Goal: Information Seeking & Learning: Find specific fact

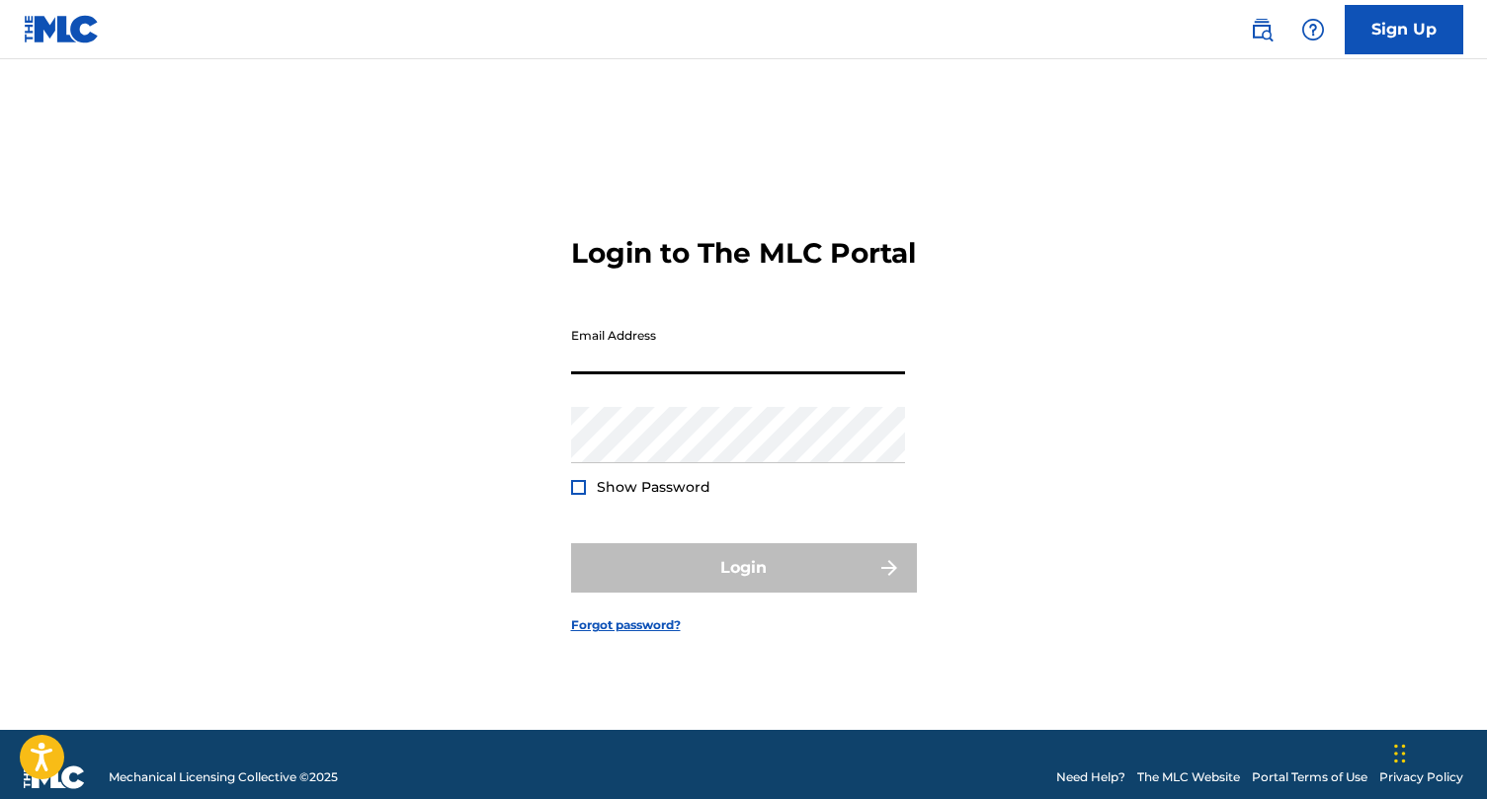
click at [718, 373] on input "Email Address" at bounding box center [738, 346] width 334 height 56
type input "[EMAIL_ADDRESS][DOMAIN_NAME]"
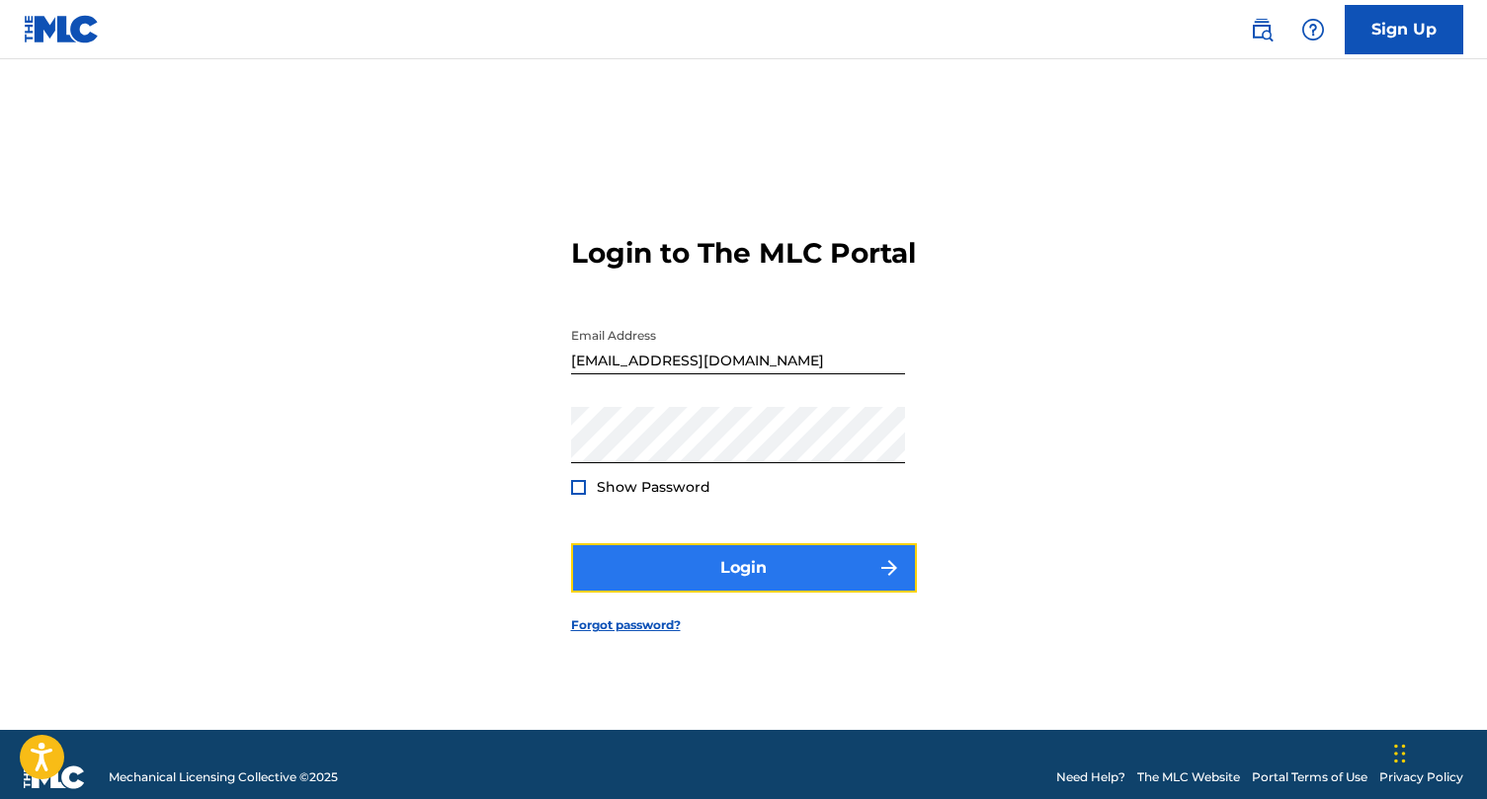
click at [649, 570] on button "Login" at bounding box center [744, 568] width 346 height 49
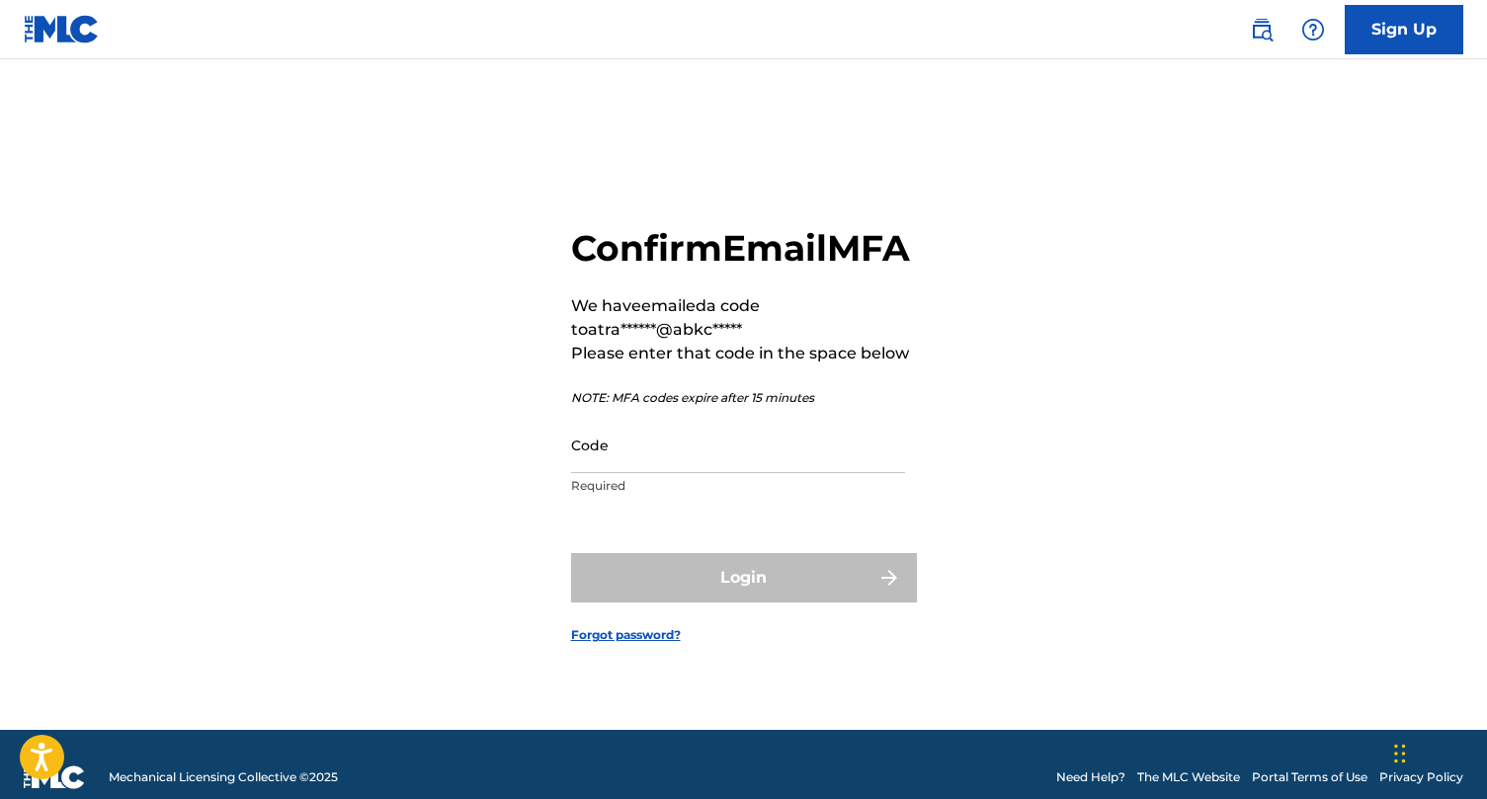
click at [804, 497] on div "Code Required" at bounding box center [738, 461] width 334 height 89
click at [775, 473] on input "Code" at bounding box center [738, 445] width 334 height 56
paste input "820496"
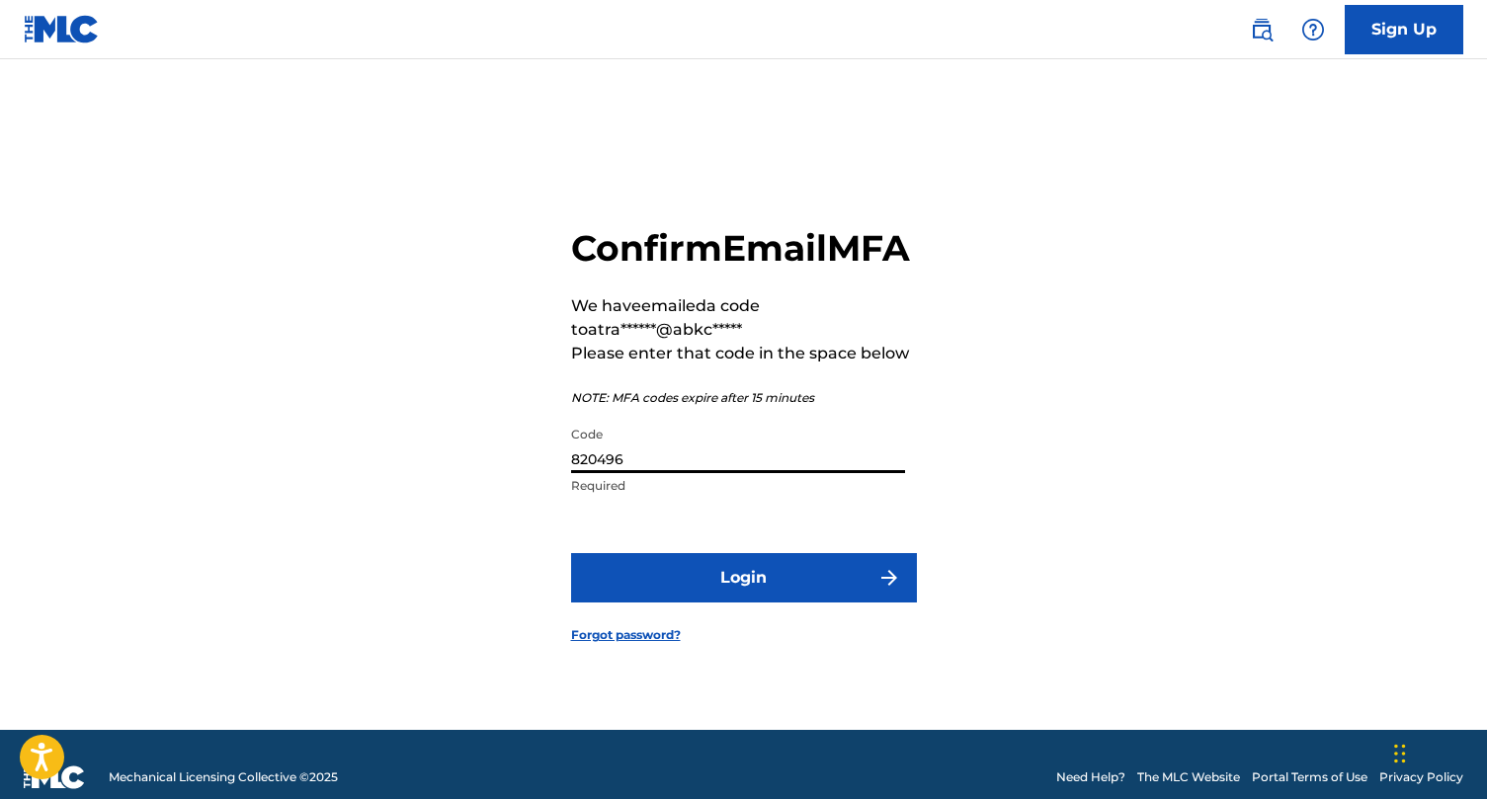
type input "820496"
click at [571, 553] on button "Login" at bounding box center [744, 577] width 346 height 49
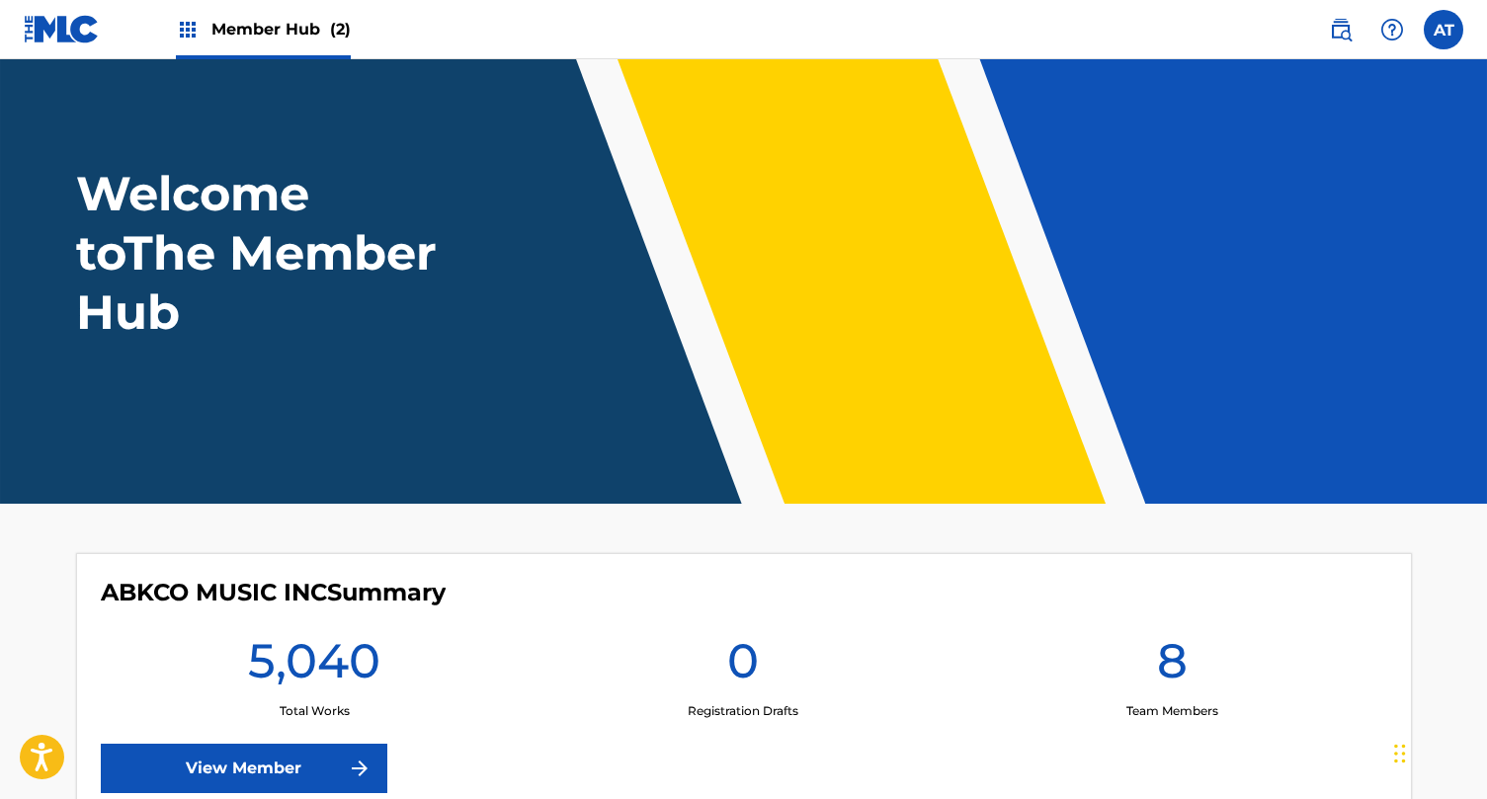
scroll to position [52, 0]
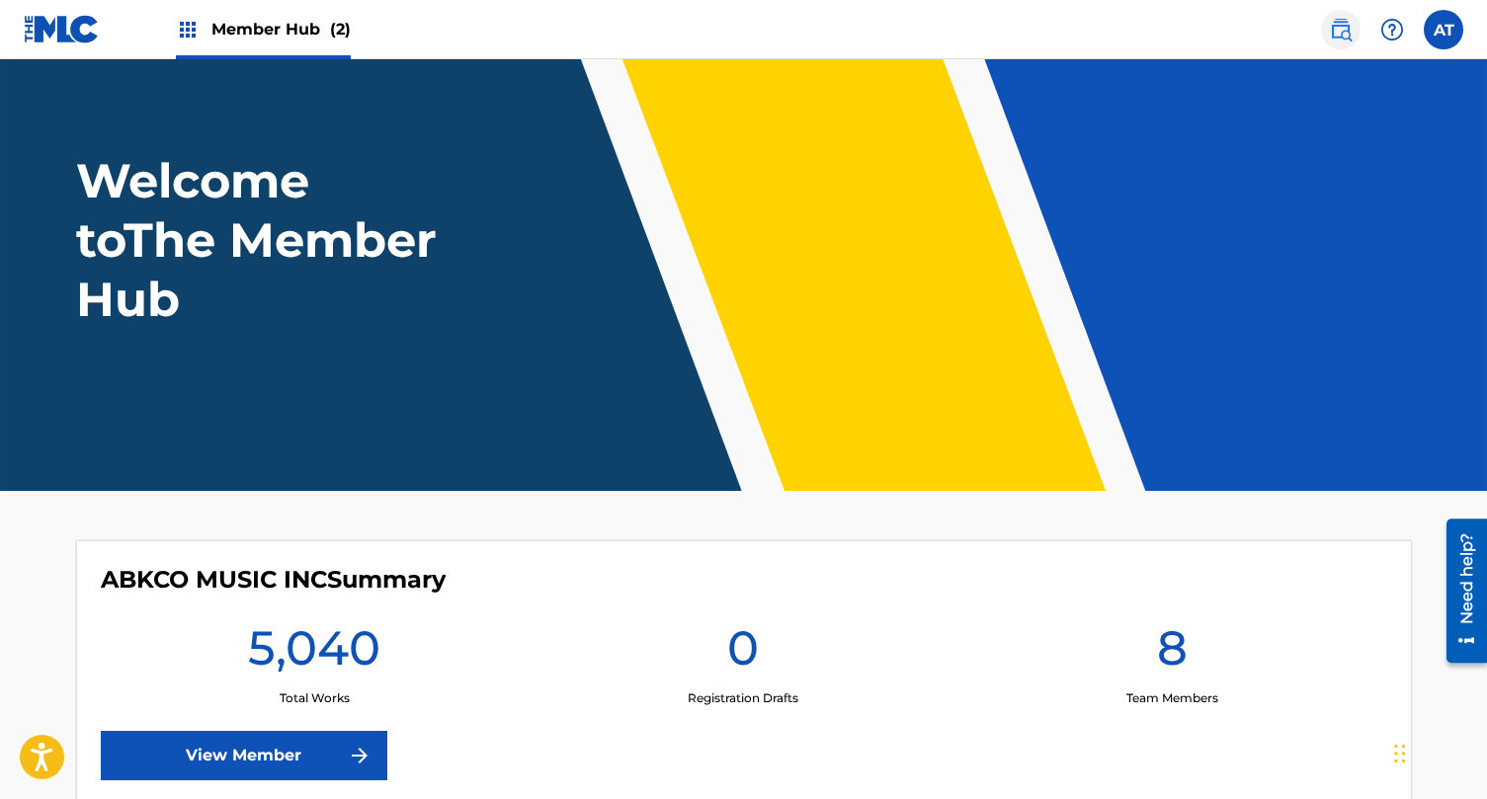
click at [1337, 29] on img at bounding box center [1341, 30] width 24 height 24
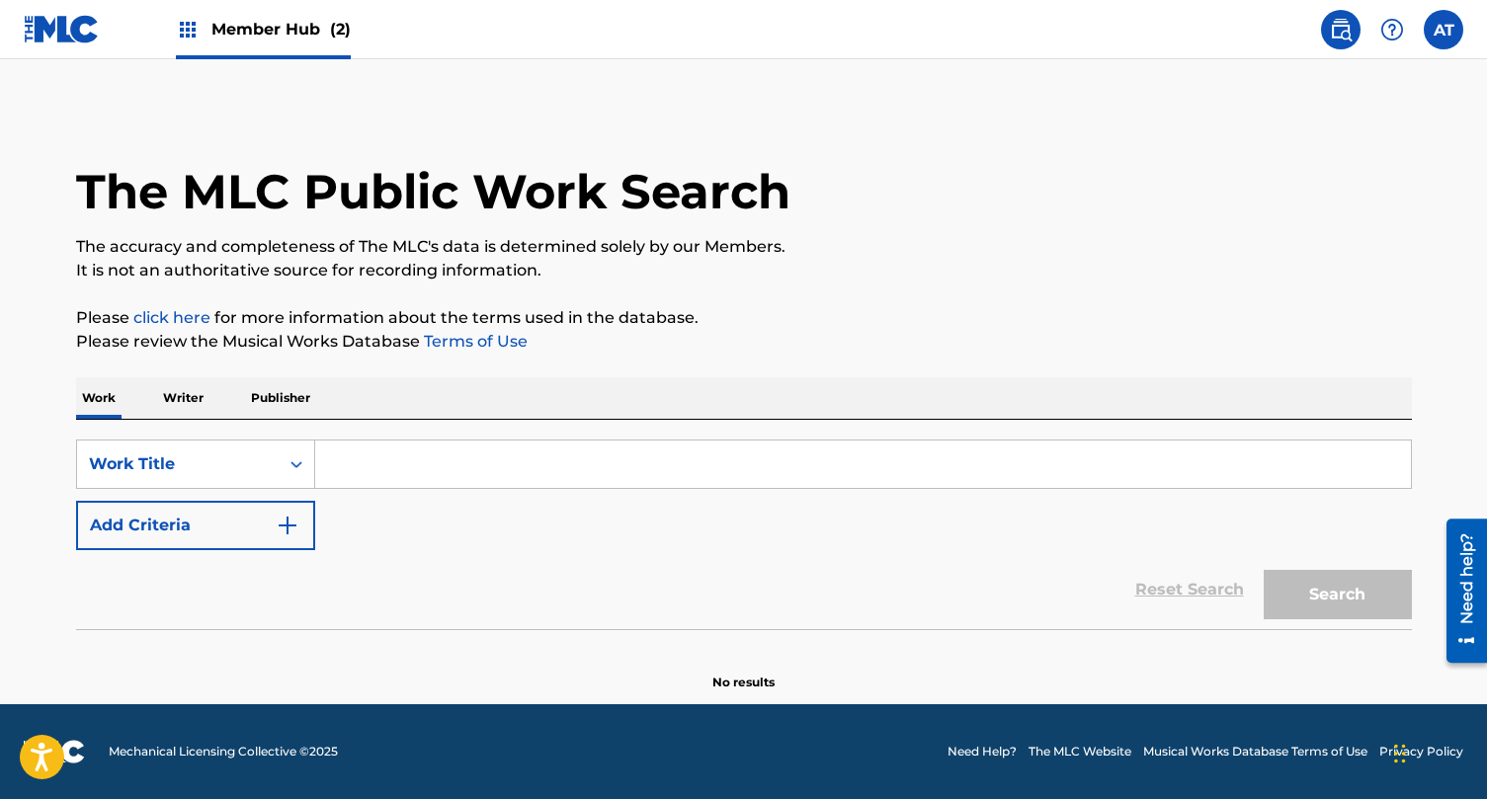
click at [495, 485] on input "Search Form" at bounding box center [863, 464] width 1096 height 47
type input "d"
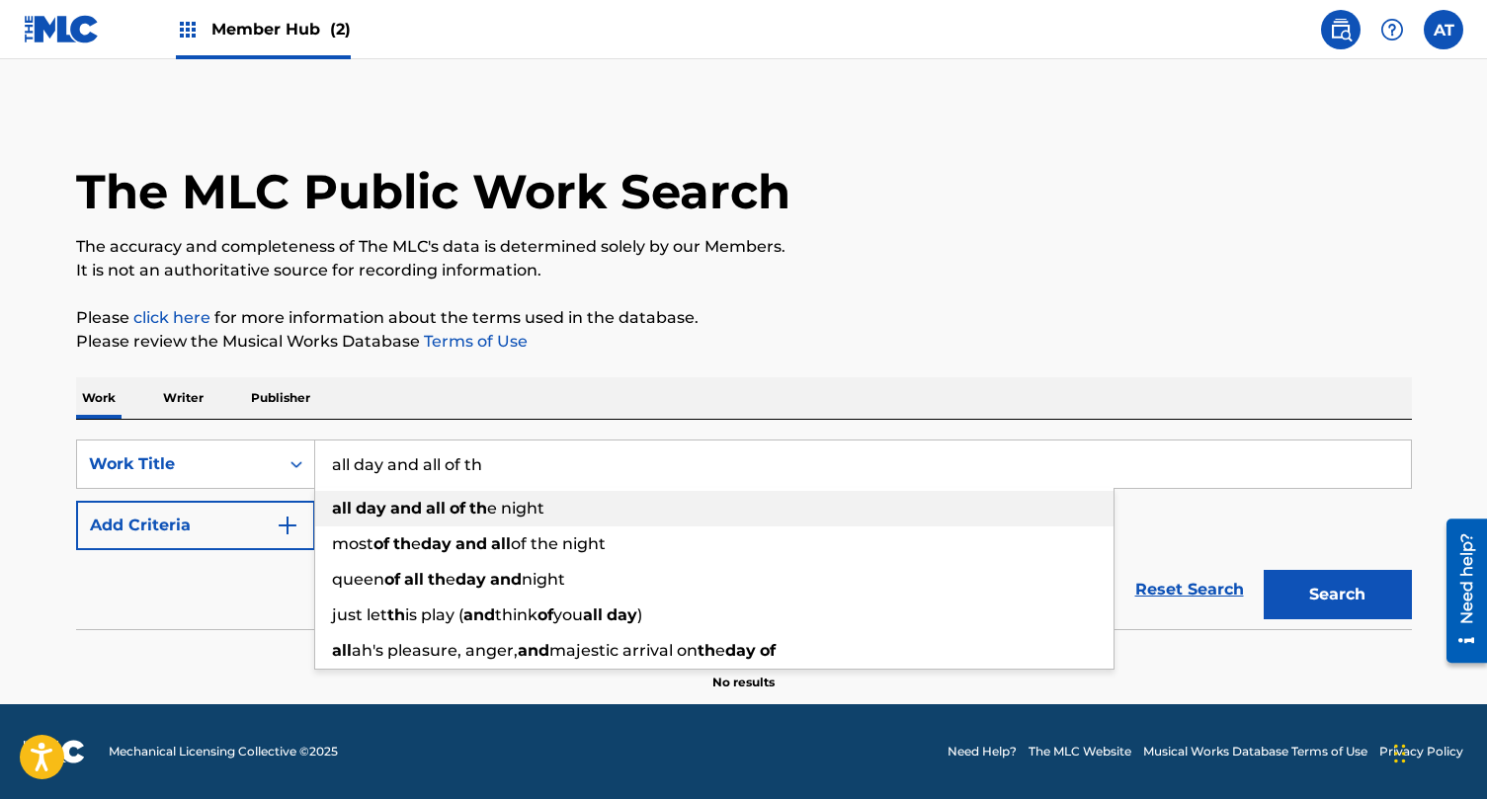
click at [481, 515] on strong "th" at bounding box center [478, 508] width 18 height 19
type input "all day and all of the night"
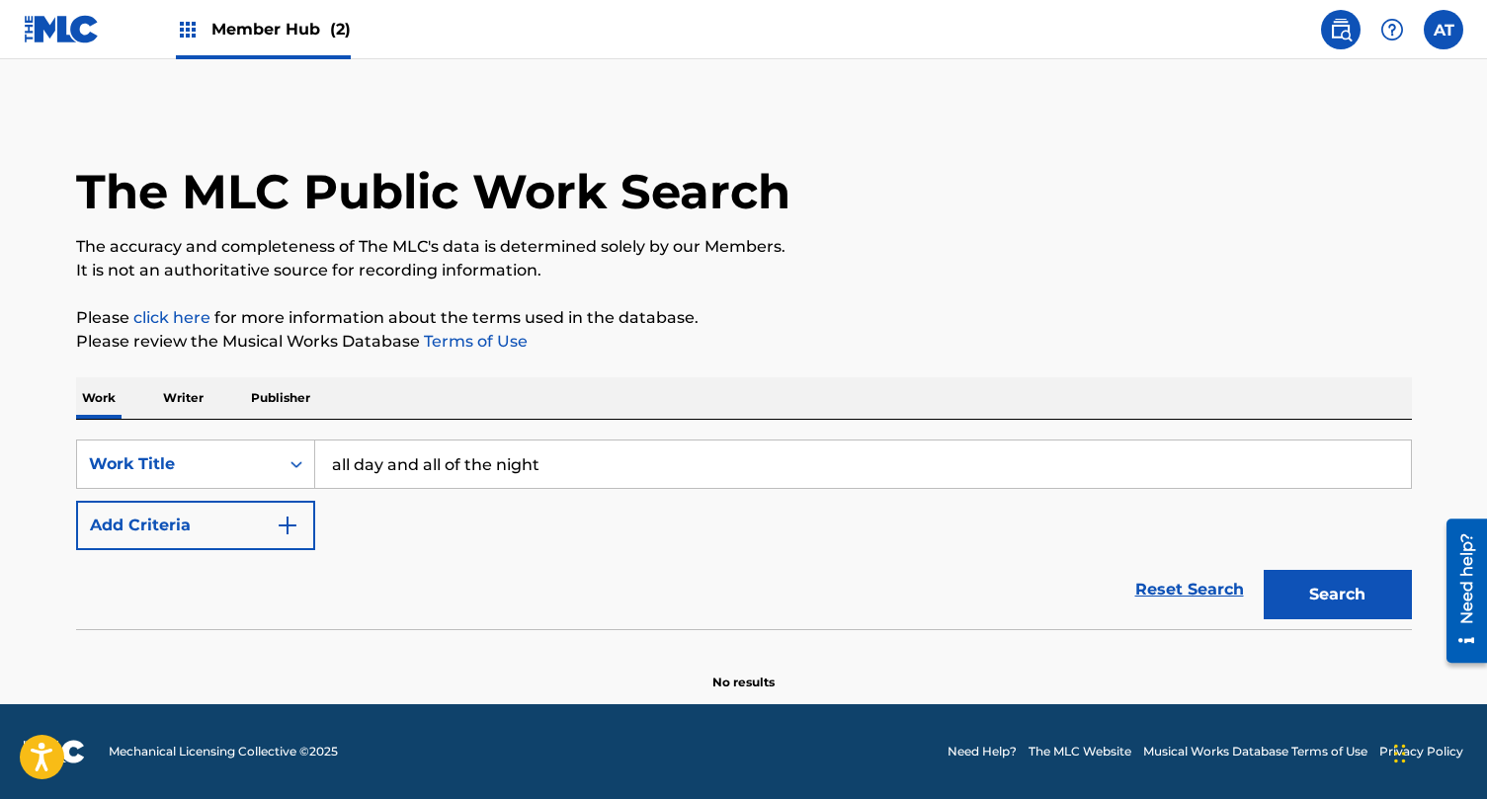
click at [316, 526] on div "SearchWithCriteria72461ff0-b4a7-4dd2-9c52-48ff5beececb Work Title all day and a…" at bounding box center [744, 495] width 1336 height 111
click at [289, 526] on img "Search Form" at bounding box center [288, 526] width 24 height 24
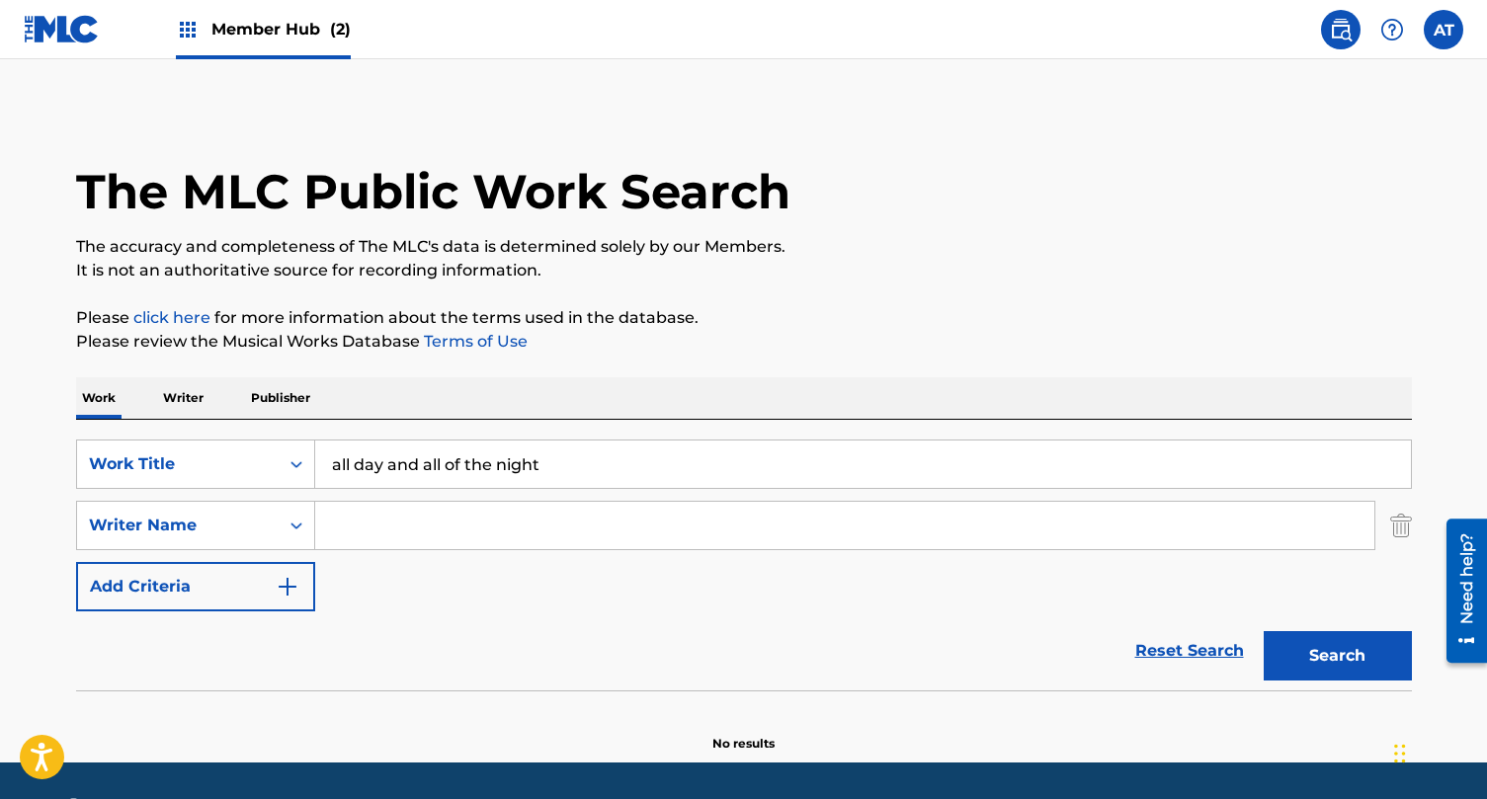
click at [384, 545] on input "Search Form" at bounding box center [844, 525] width 1059 height 47
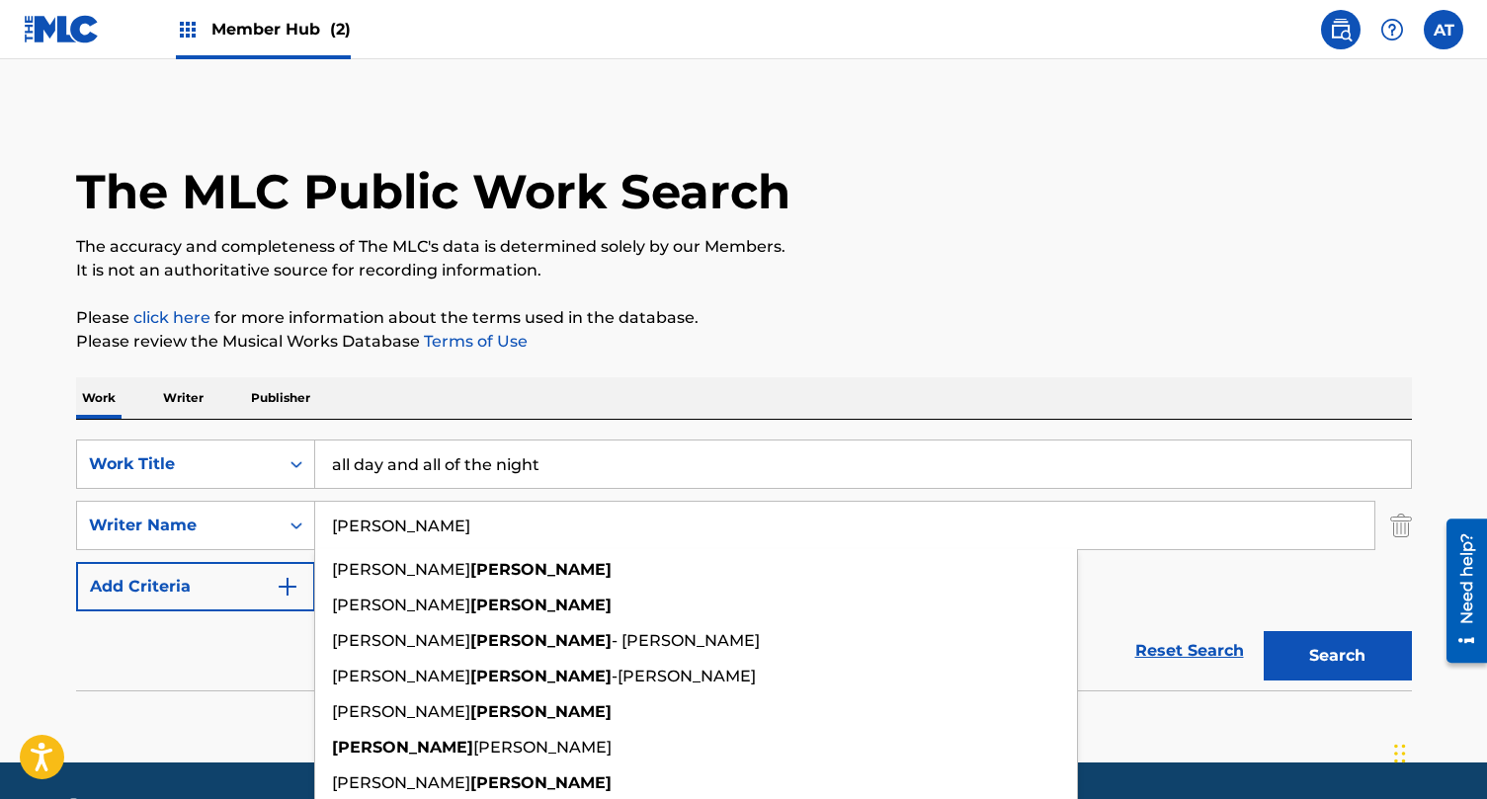
type input "[PERSON_NAME]"
click at [1264, 631] on button "Search" at bounding box center [1338, 655] width 148 height 49
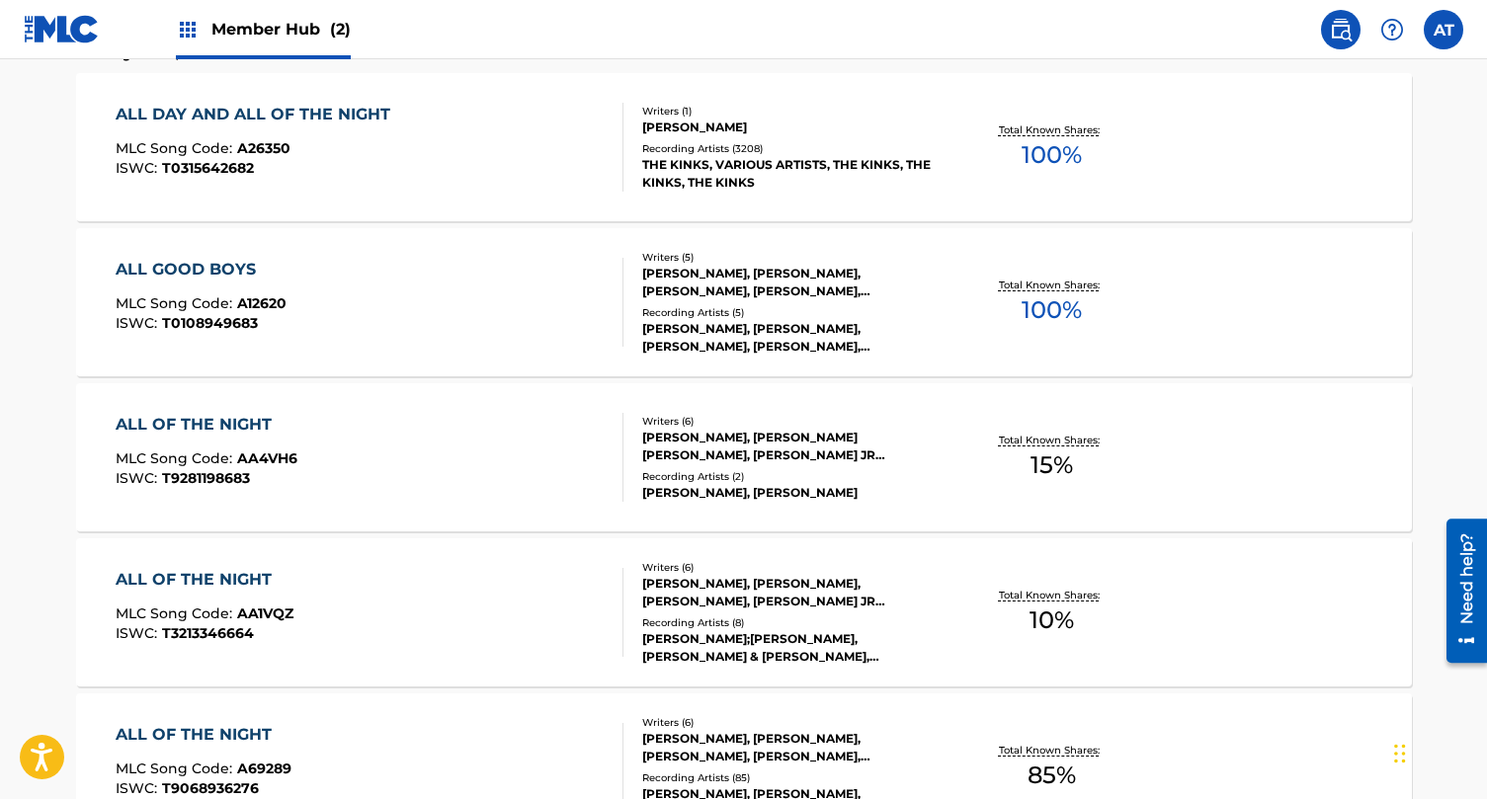
scroll to position [623, 0]
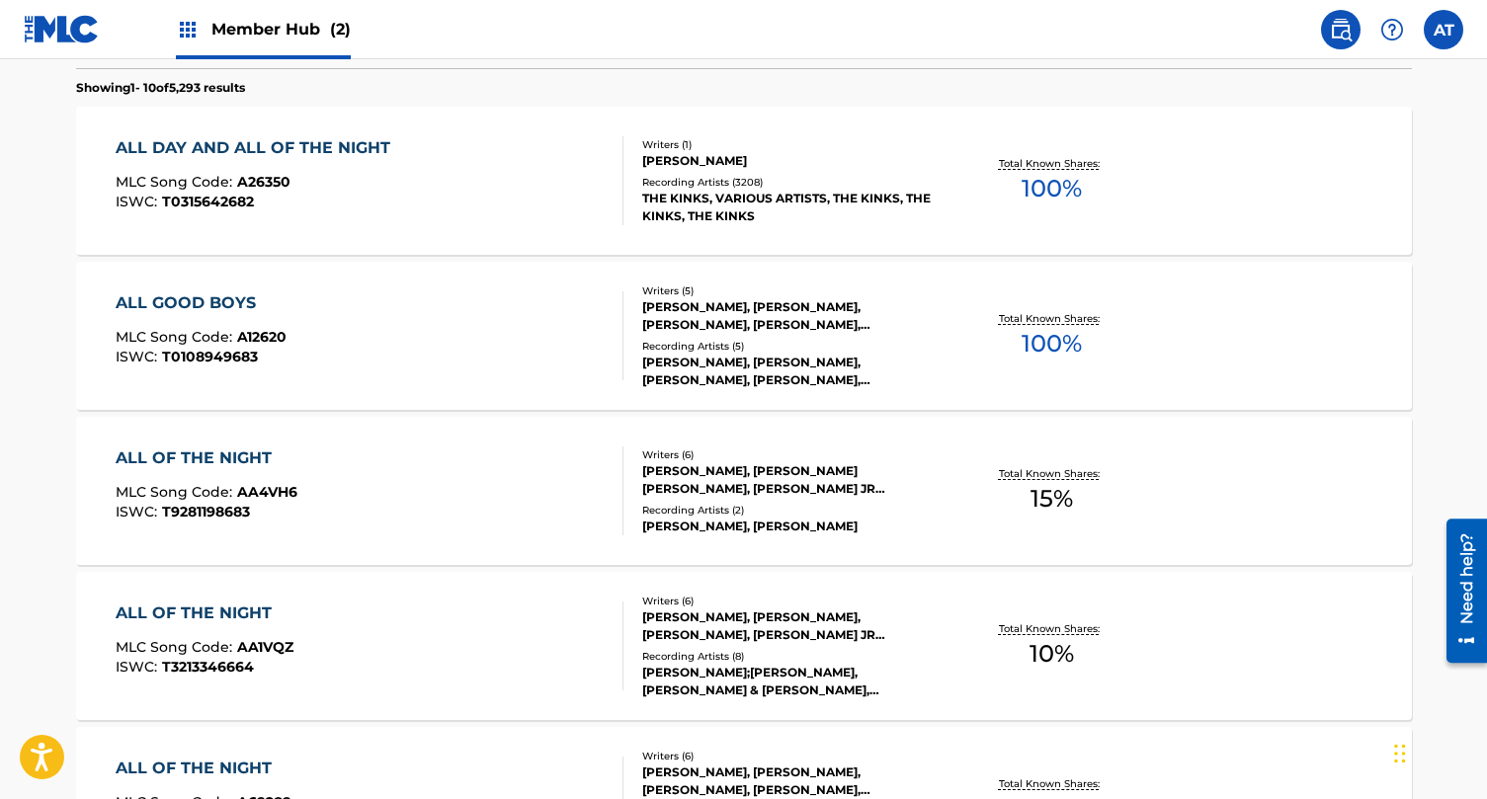
click at [568, 229] on div "ALL DAY AND ALL OF THE NIGHT MLC Song Code : A26350 ISWC : T0315642682 Writers …" at bounding box center [744, 181] width 1336 height 148
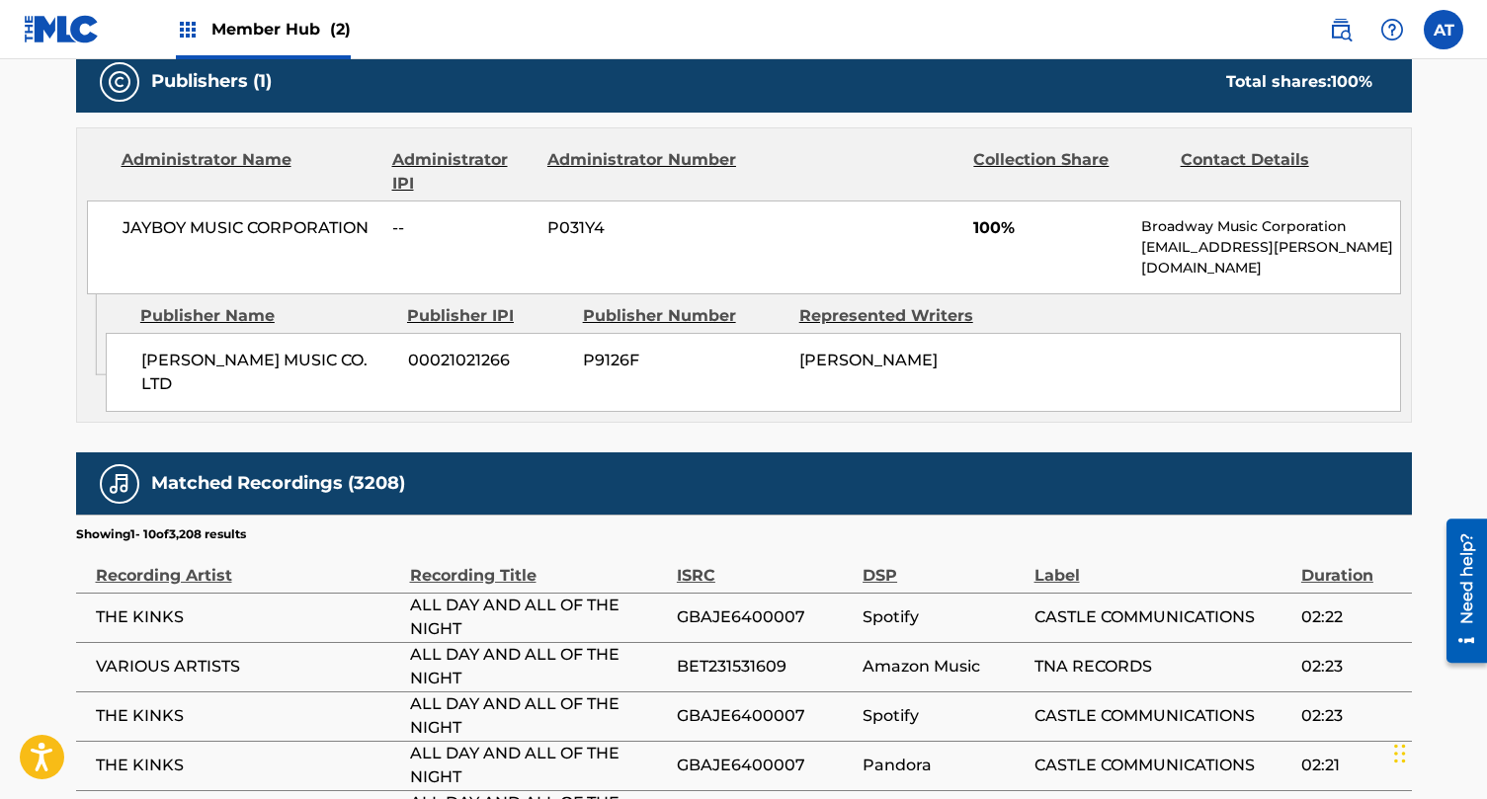
scroll to position [856, 0]
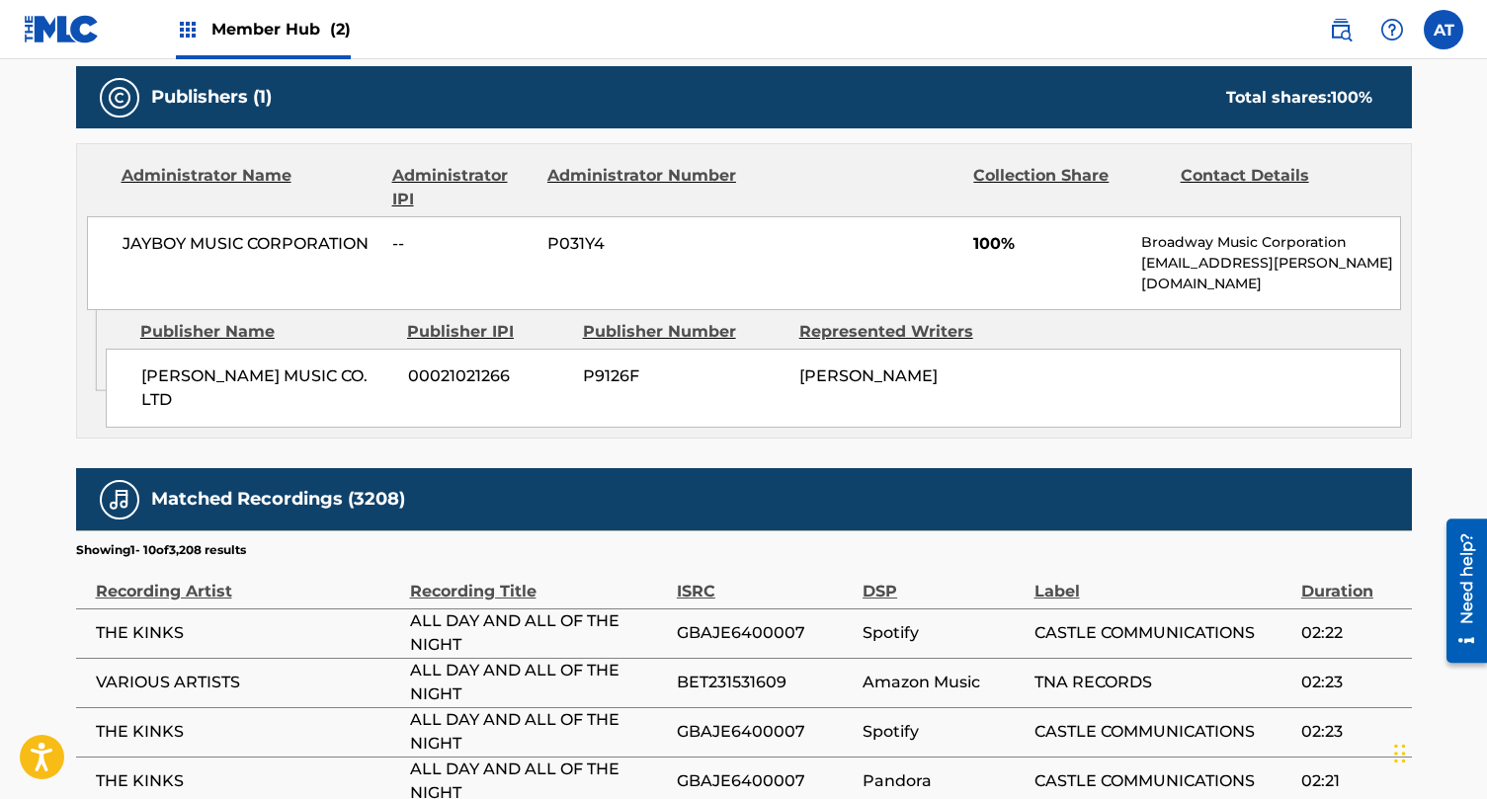
click at [1461, 161] on main "< Back to public search results Copy work link ALL DAY AND ALL OF THE NIGHT Wor…" at bounding box center [743, 215] width 1487 height 2025
